Goal: Information Seeking & Learning: Learn about a topic

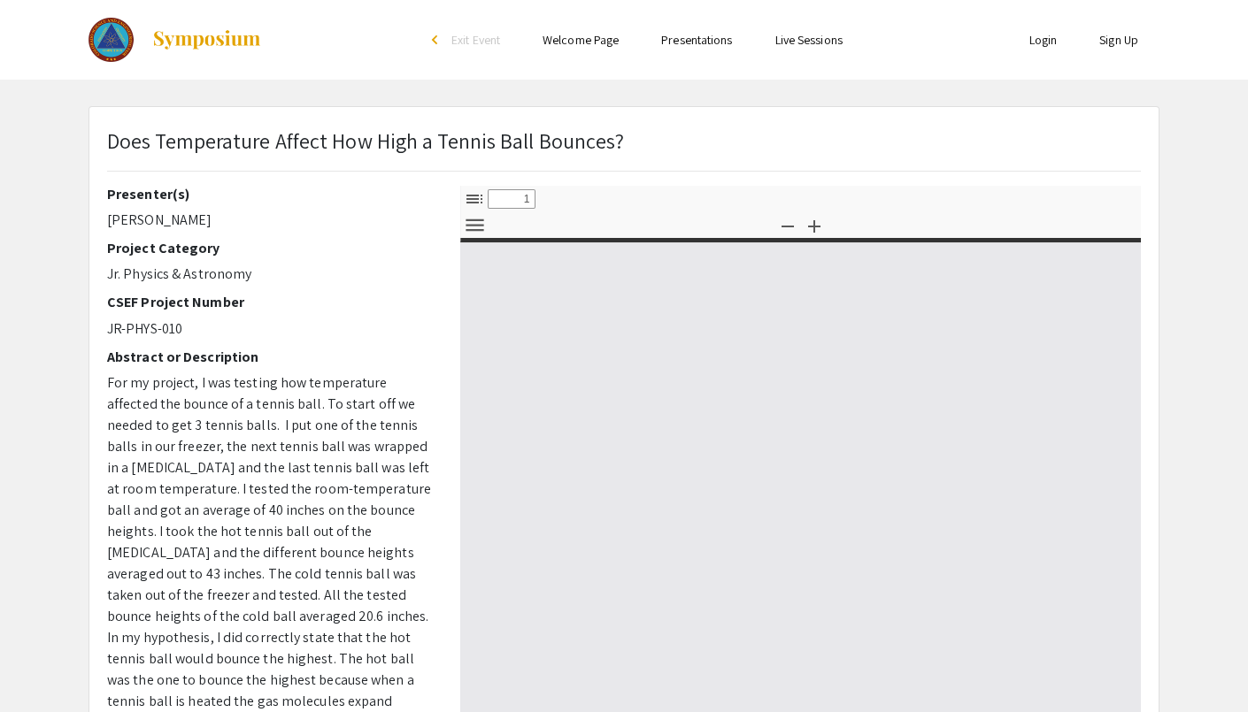
select select "custom"
type input "0"
select select "custom"
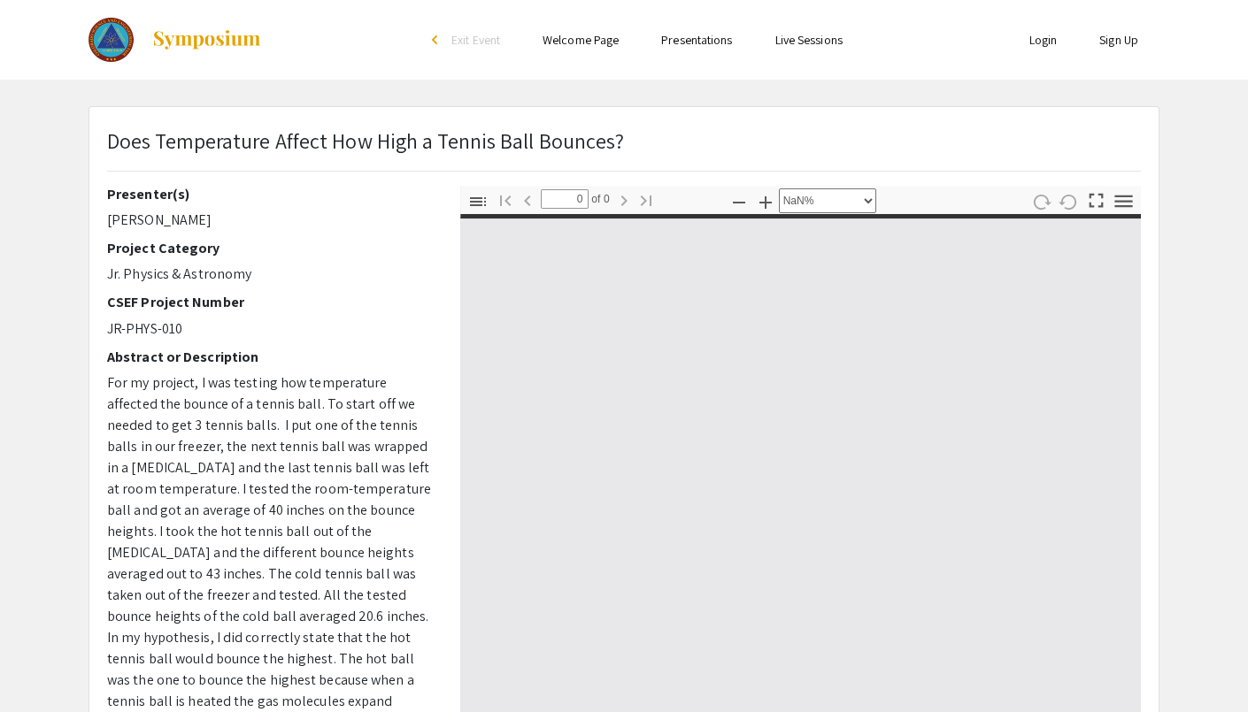
type input "1"
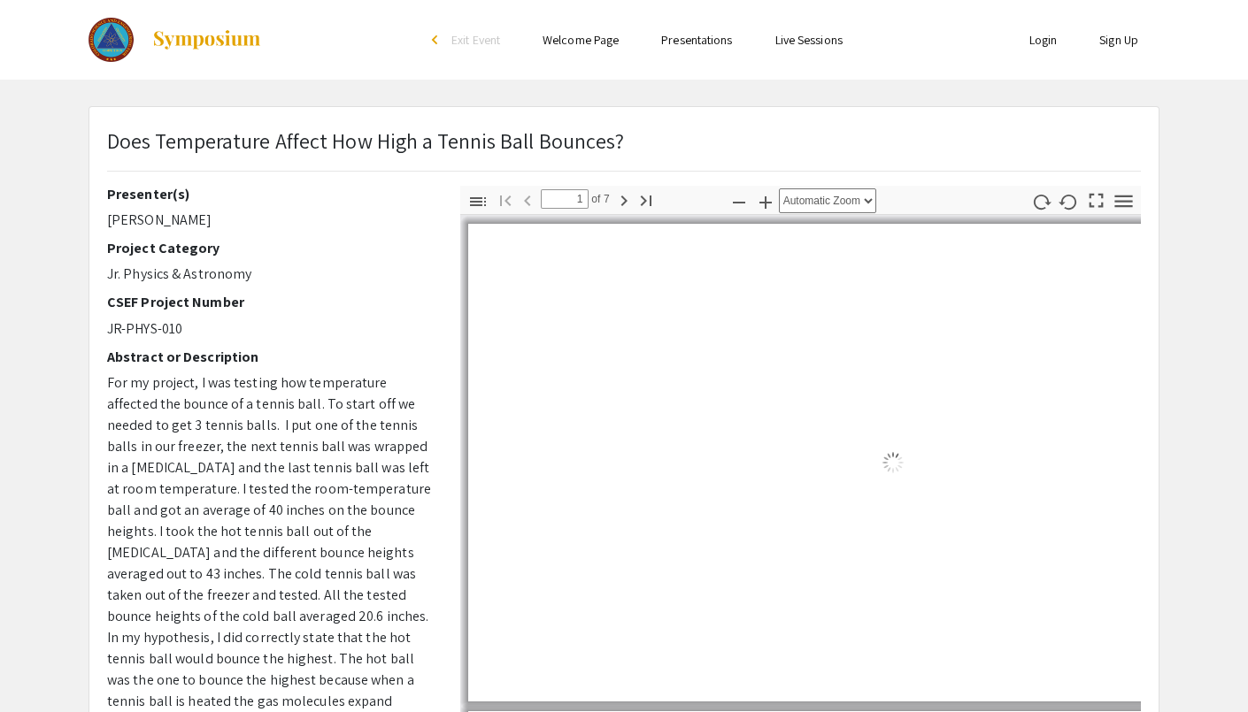
select select "auto"
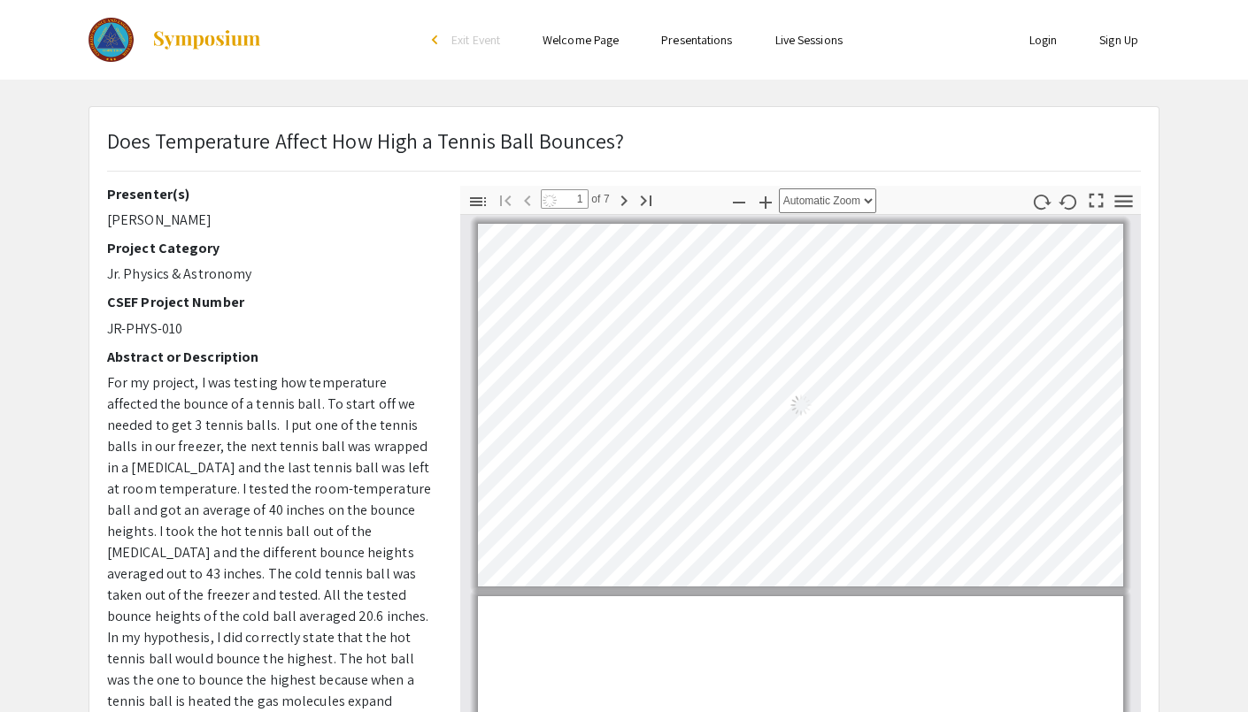
scroll to position [1, 0]
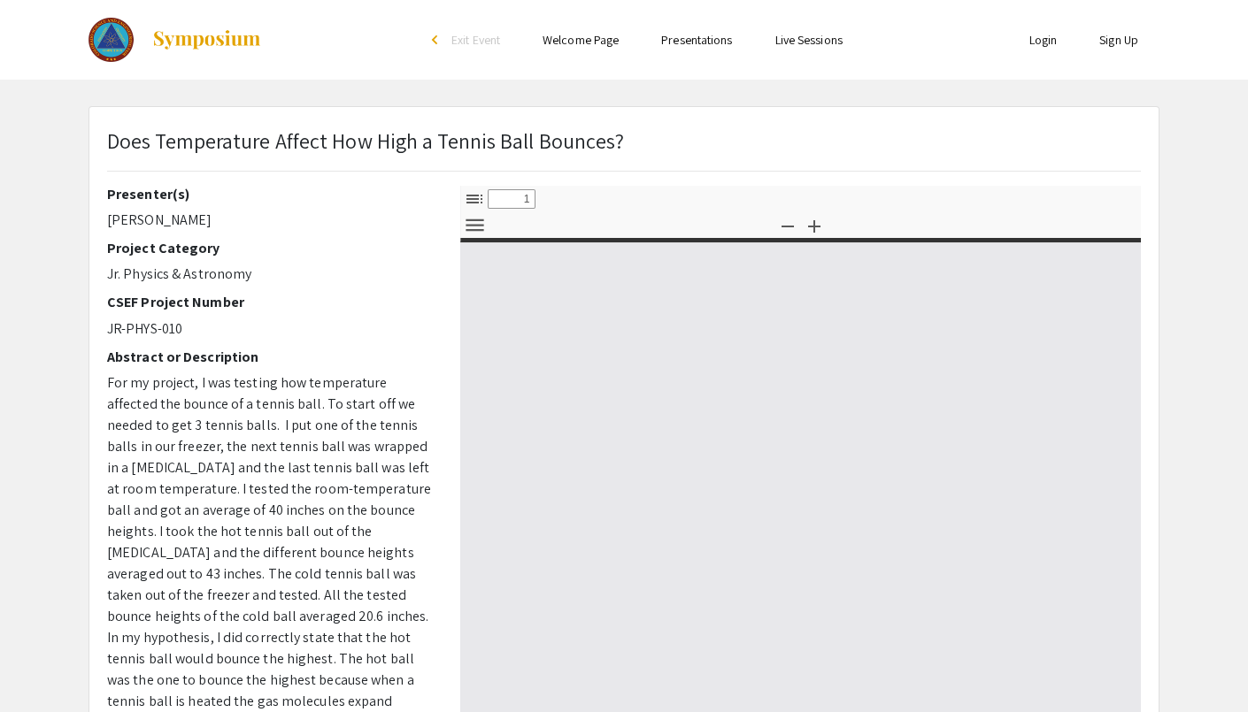
select select "custom"
type input "0"
select select "custom"
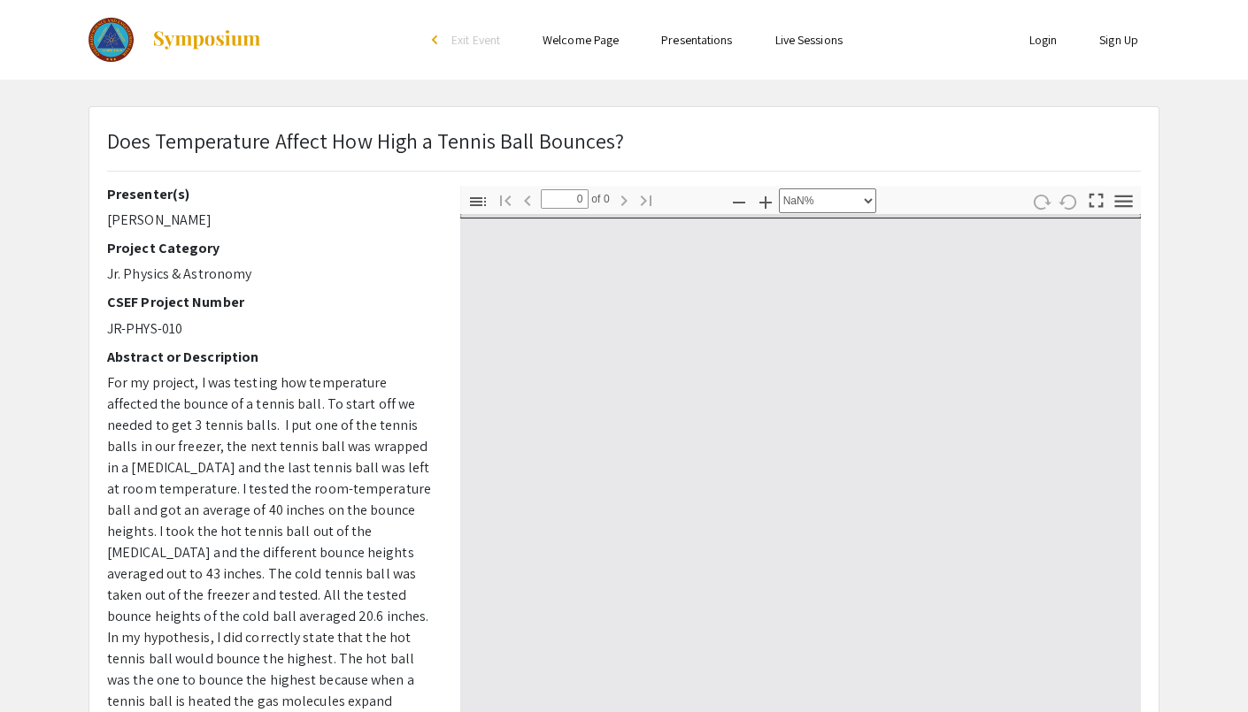
type input "1"
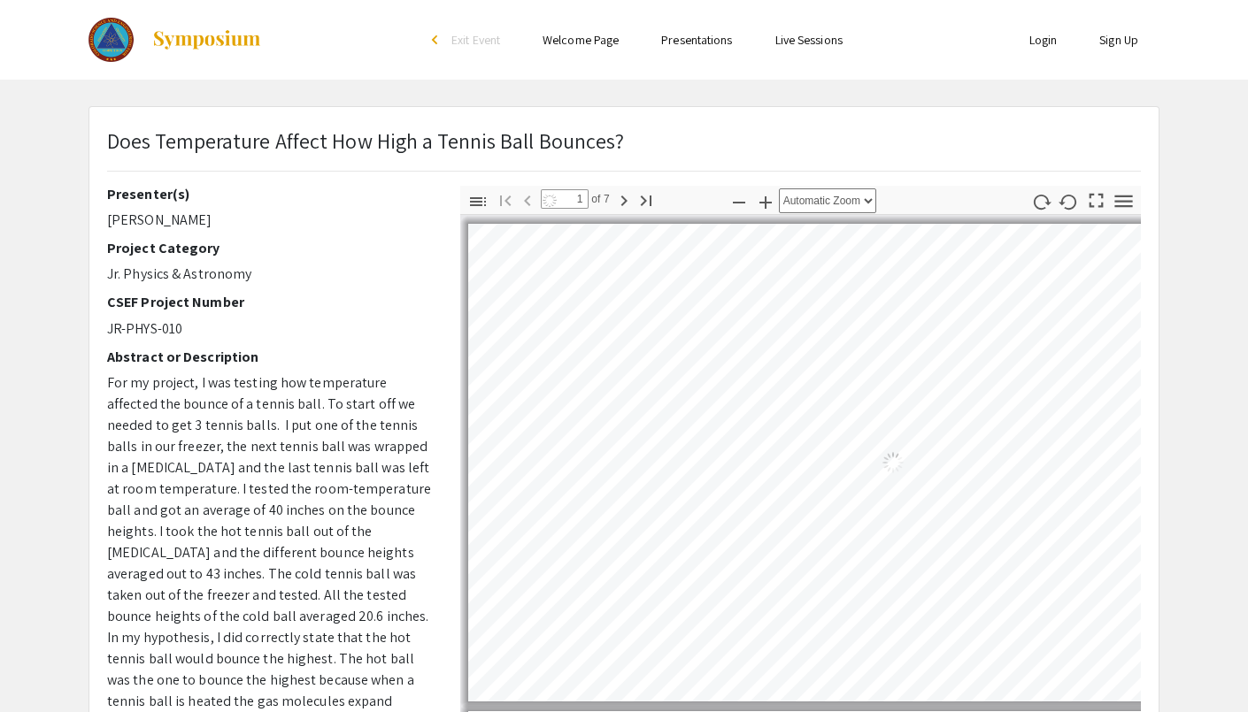
select select "auto"
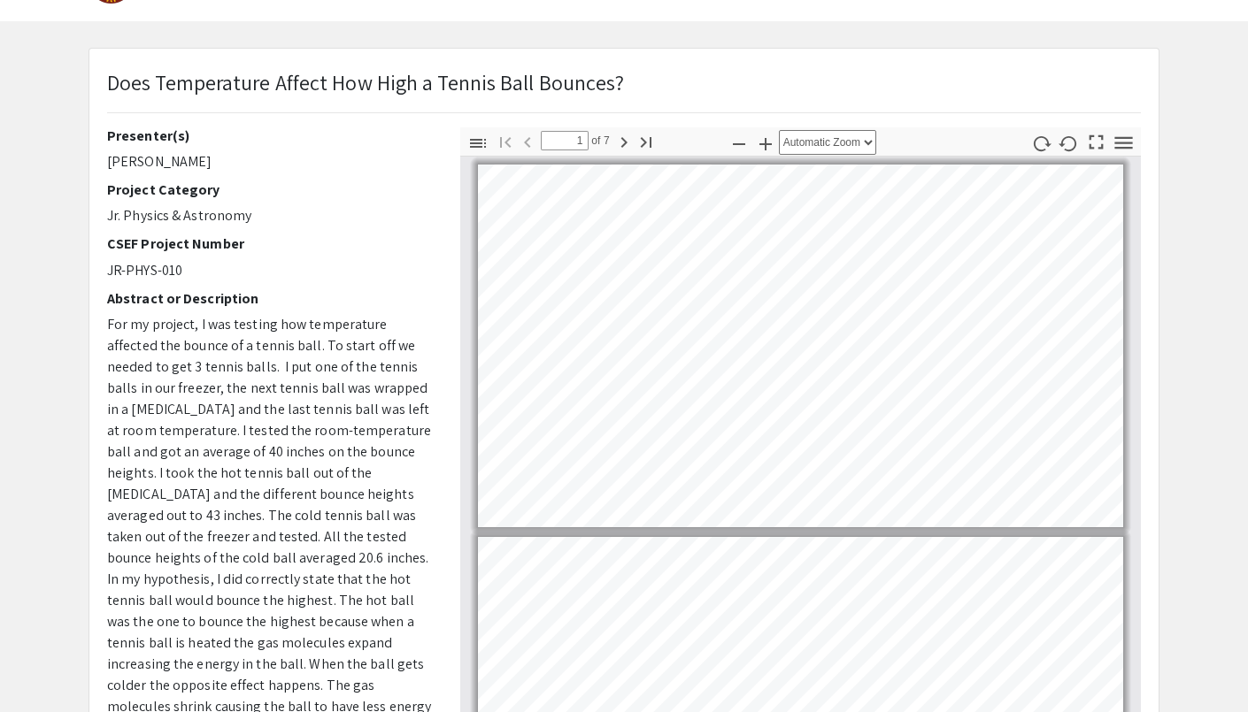
scroll to position [383, 0]
